Goal: Information Seeking & Learning: Check status

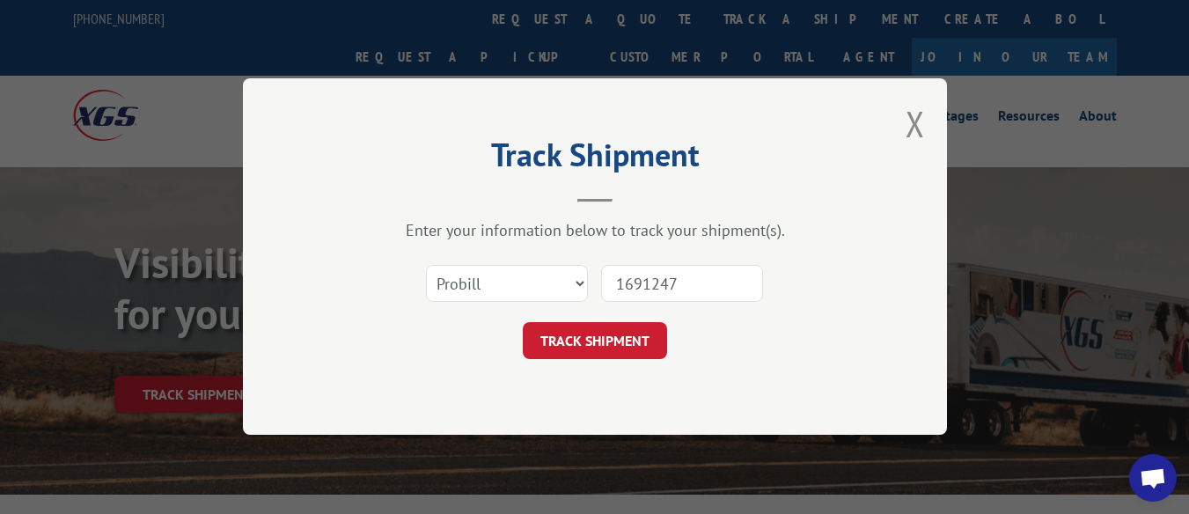
type input "16912479"
click button "TRACK SHIPMENT" at bounding box center [595, 341] width 144 height 37
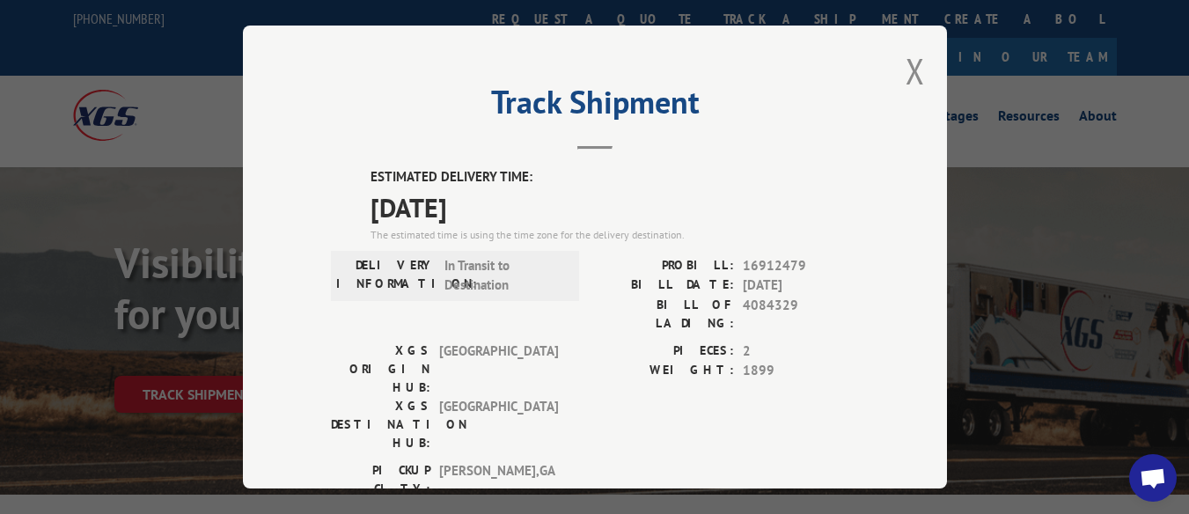
click at [924, 62] on div "Track Shipment ESTIMATED DELIVERY TIME: [DATE] The estimated time is using the …" at bounding box center [595, 257] width 704 height 463
click at [910, 56] on button "Close modal" at bounding box center [914, 71] width 19 height 47
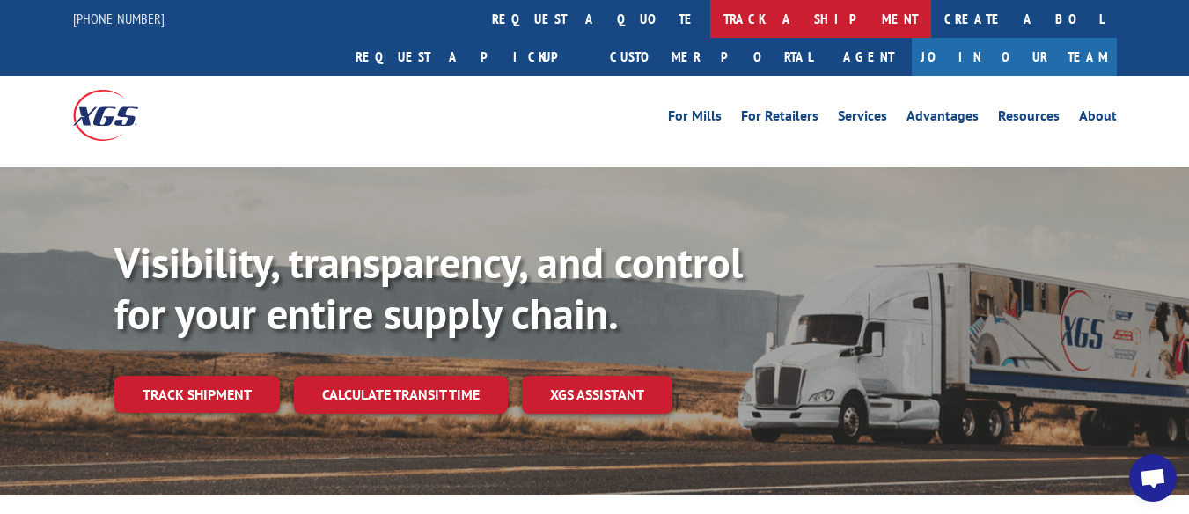
click at [710, 18] on link "track a shipment" at bounding box center [820, 19] width 221 height 38
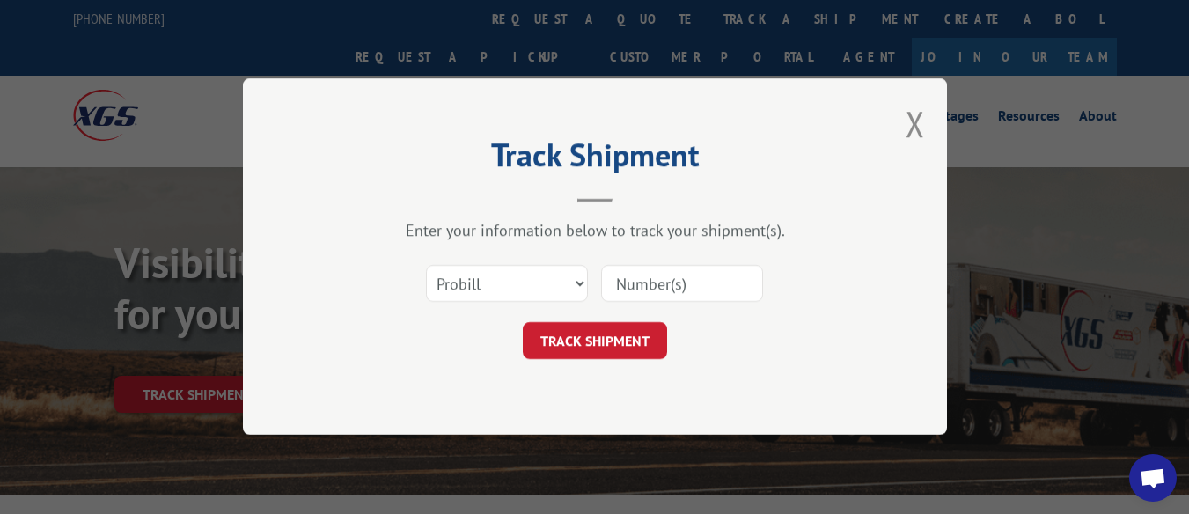
click at [653, 286] on input at bounding box center [682, 284] width 162 height 37
type input "17470292"
click button "TRACK SHIPMENT" at bounding box center [595, 341] width 144 height 37
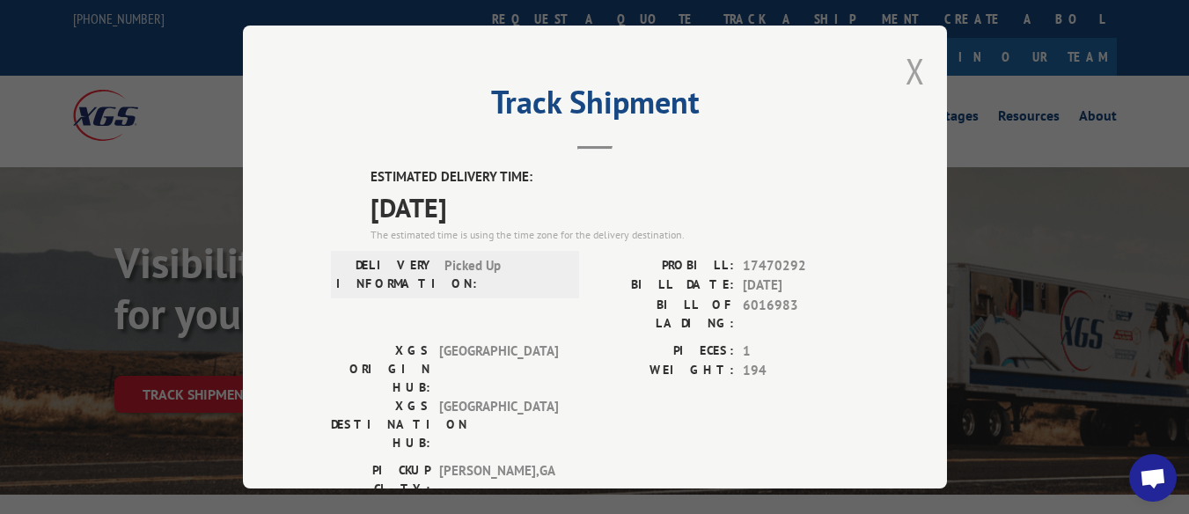
click at [905, 62] on button "Close modal" at bounding box center [914, 71] width 19 height 47
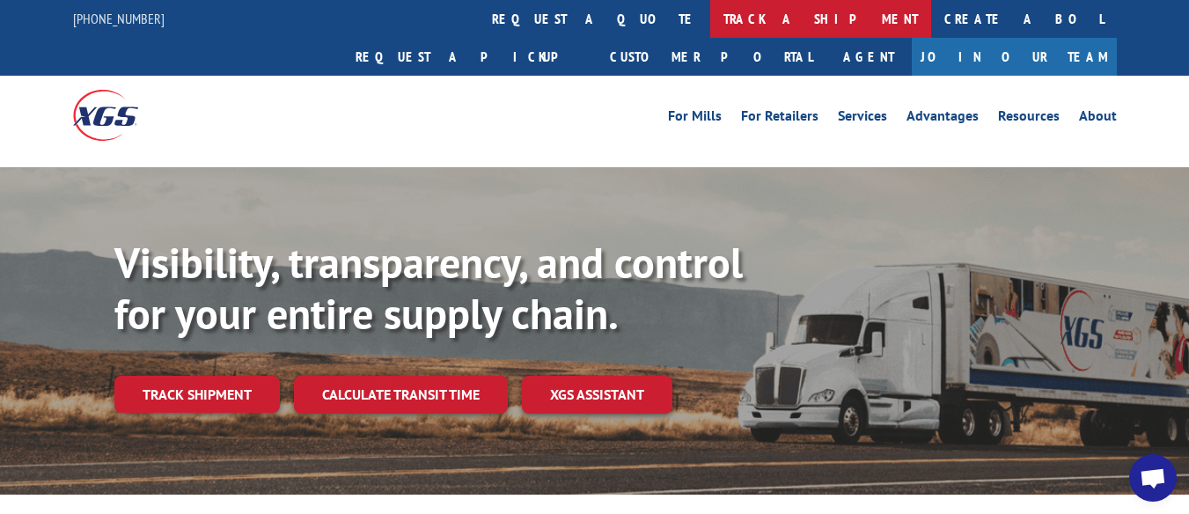
click at [710, 18] on link "track a shipment" at bounding box center [820, 19] width 221 height 38
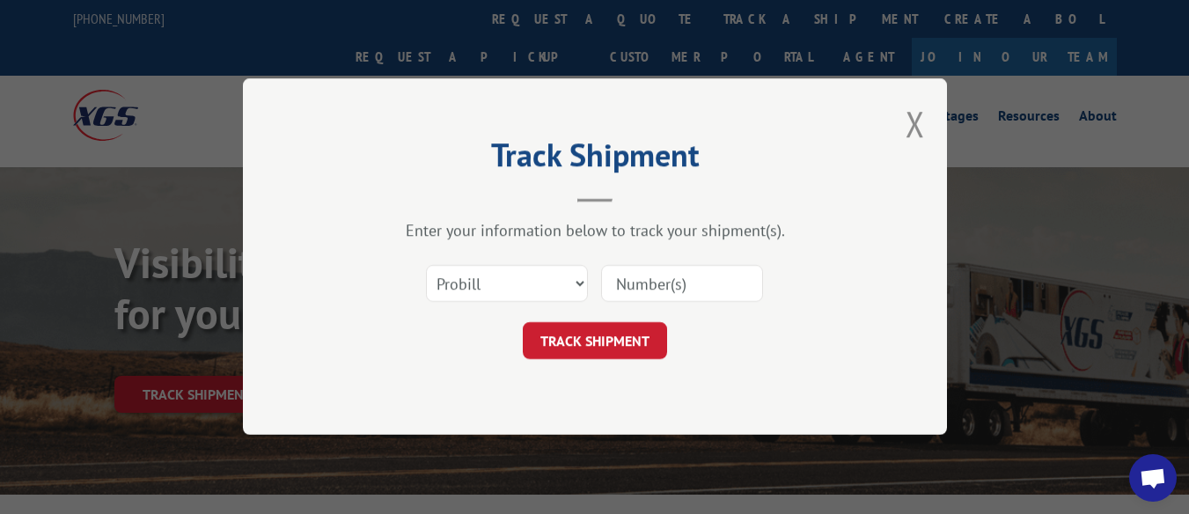
click at [676, 296] on input at bounding box center [682, 284] width 162 height 37
type input "17228264"
click button "TRACK SHIPMENT" at bounding box center [595, 341] width 144 height 37
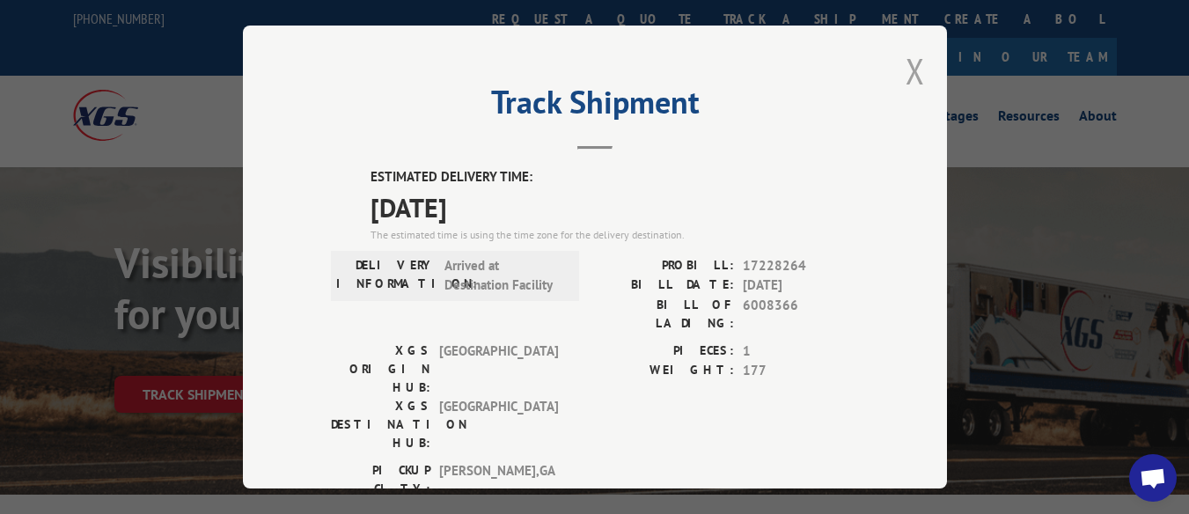
click at [910, 53] on button "Close modal" at bounding box center [914, 71] width 19 height 47
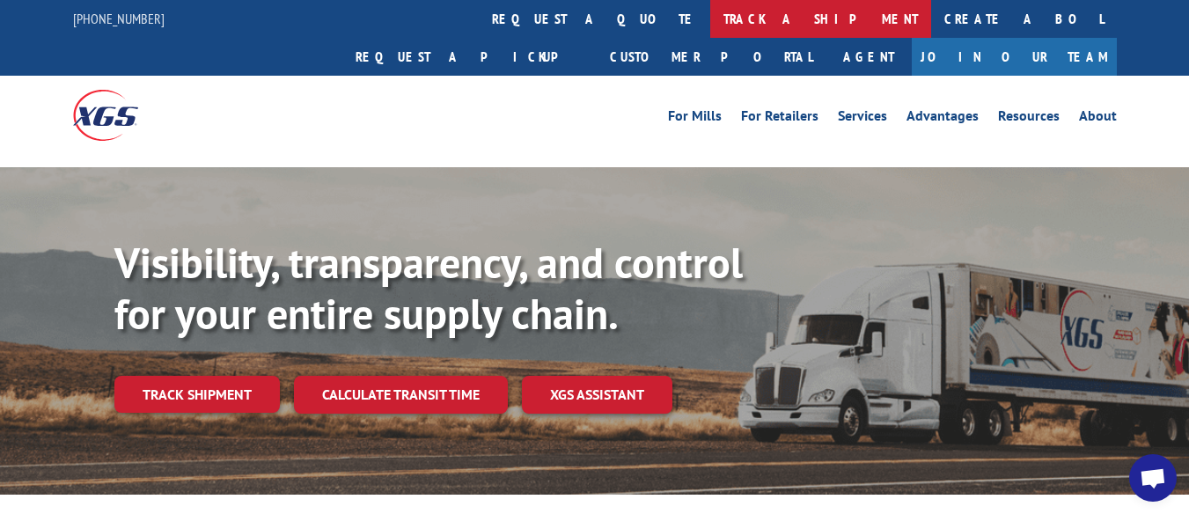
click at [710, 22] on link "track a shipment" at bounding box center [820, 19] width 221 height 38
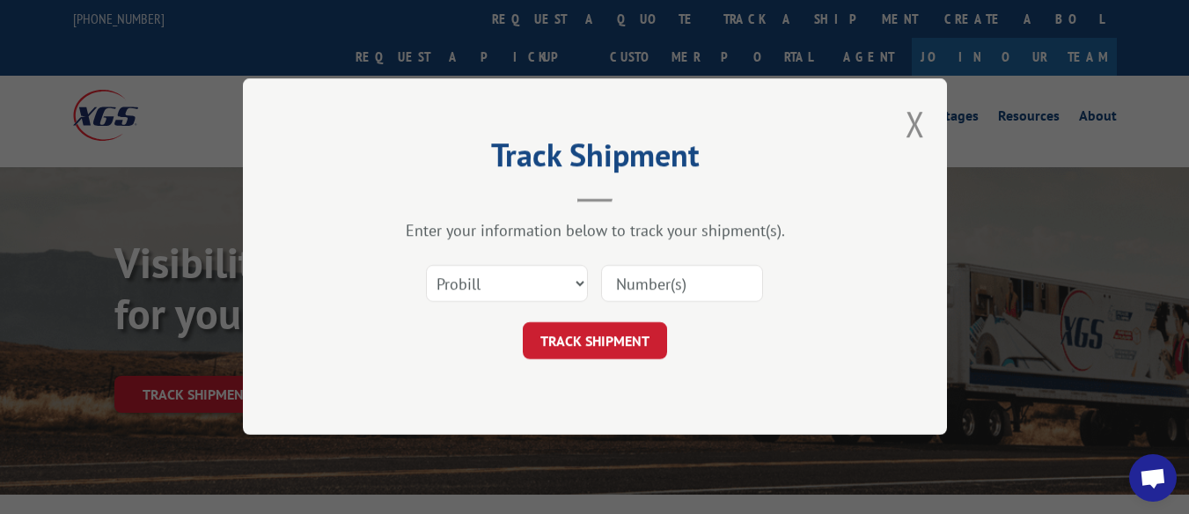
click at [656, 282] on input at bounding box center [682, 284] width 162 height 37
type input "17228335"
click button "TRACK SHIPMENT" at bounding box center [595, 341] width 144 height 37
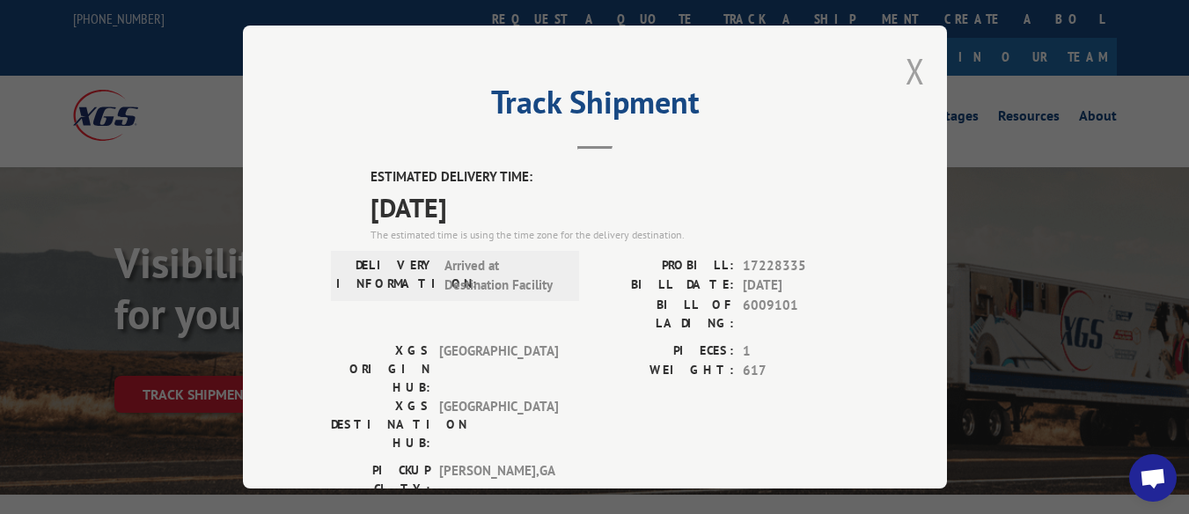
click at [911, 57] on button "Close modal" at bounding box center [914, 71] width 19 height 47
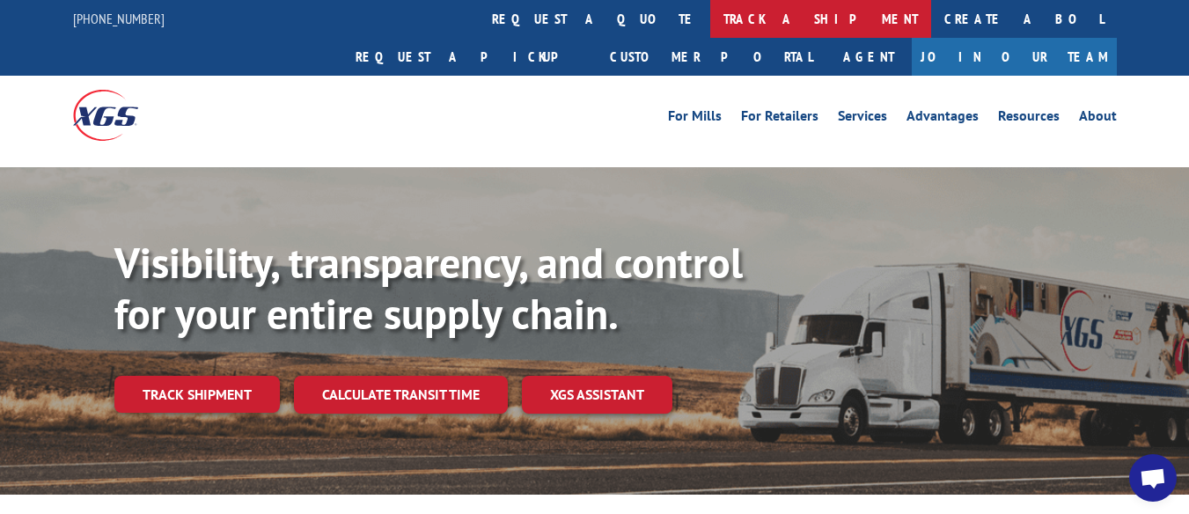
click at [710, 23] on link "track a shipment" at bounding box center [820, 19] width 221 height 38
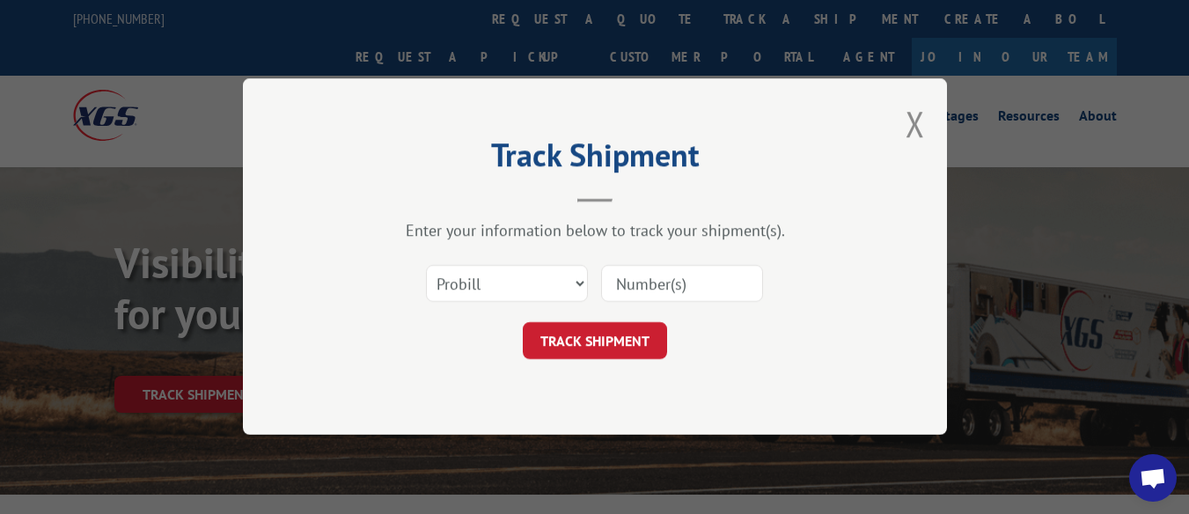
click at [641, 285] on input at bounding box center [682, 284] width 162 height 37
type input "9985326"
click at [634, 330] on button "TRACK SHIPMENT" at bounding box center [595, 341] width 144 height 37
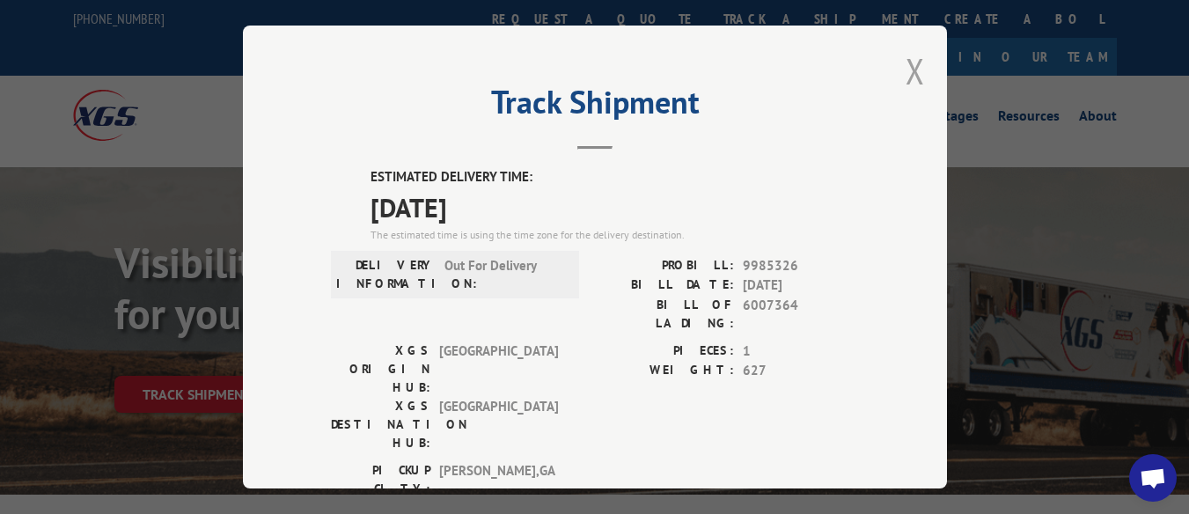
click at [910, 67] on button "Close modal" at bounding box center [914, 71] width 19 height 47
